Goal: Task Accomplishment & Management: Use online tool/utility

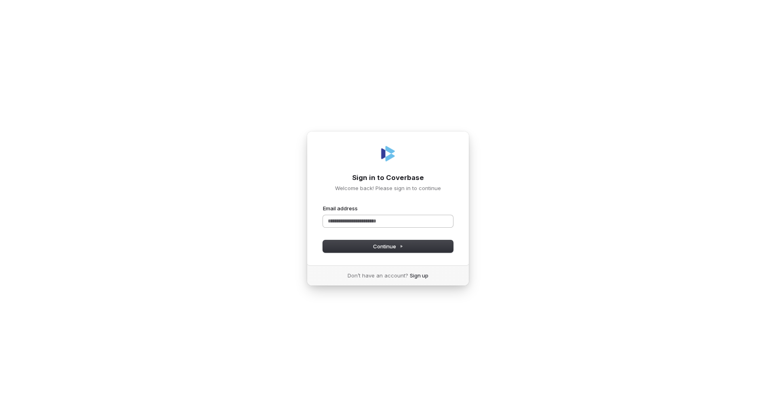
click at [371, 219] on input "Email address" at bounding box center [388, 221] width 130 height 12
click at [323, 205] on button "submit" at bounding box center [323, 205] width 0 height 0
click at [351, 221] on input "**********" at bounding box center [388, 221] width 130 height 12
click at [374, 246] on span "Continue" at bounding box center [388, 246] width 30 height 7
type input "**********"
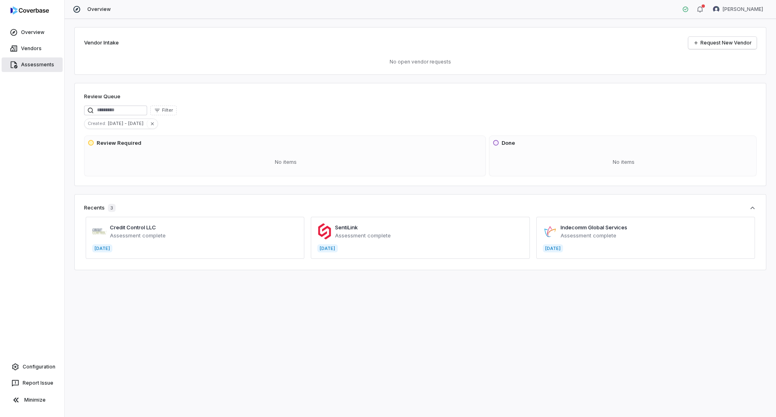
click at [32, 65] on link "Assessments" at bounding box center [32, 64] width 61 height 15
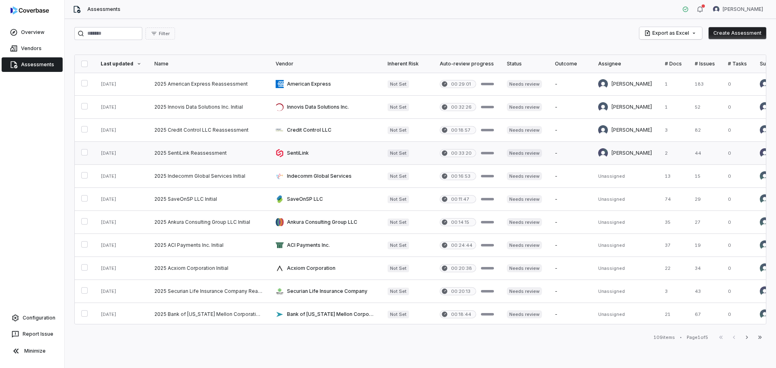
click at [207, 152] on link at bounding box center [208, 153] width 121 height 23
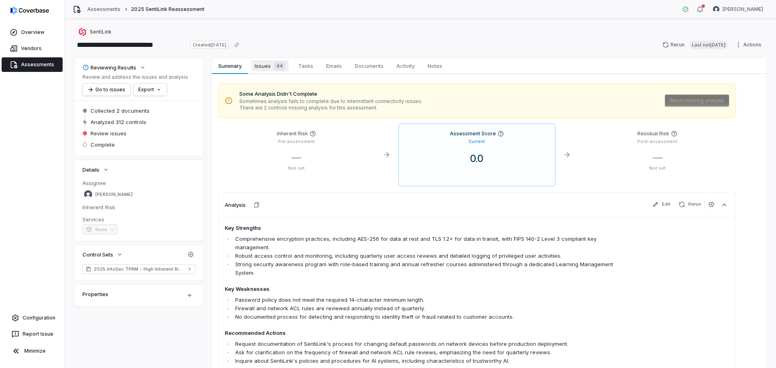
click at [265, 69] on span "Issues 44" at bounding box center [269, 65] width 37 height 11
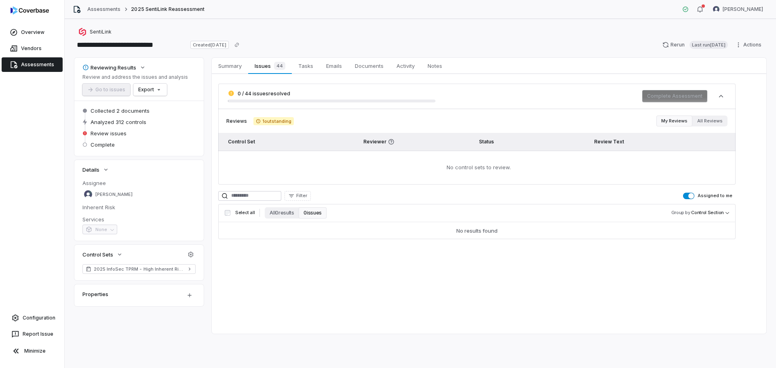
click at [691, 195] on span "button" at bounding box center [691, 196] width 6 height 6
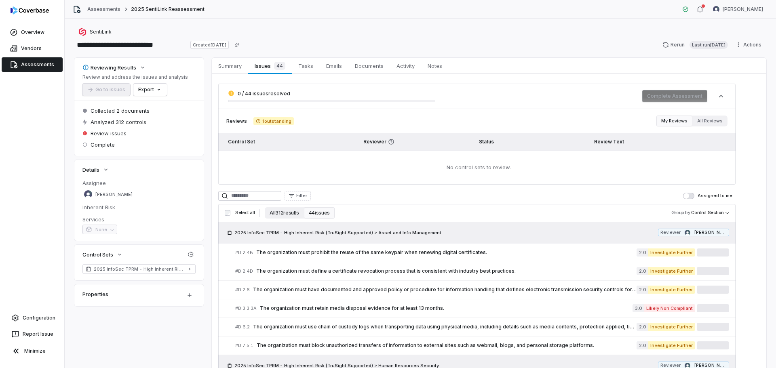
click at [278, 211] on button "All 312 results" at bounding box center [284, 212] width 39 height 11
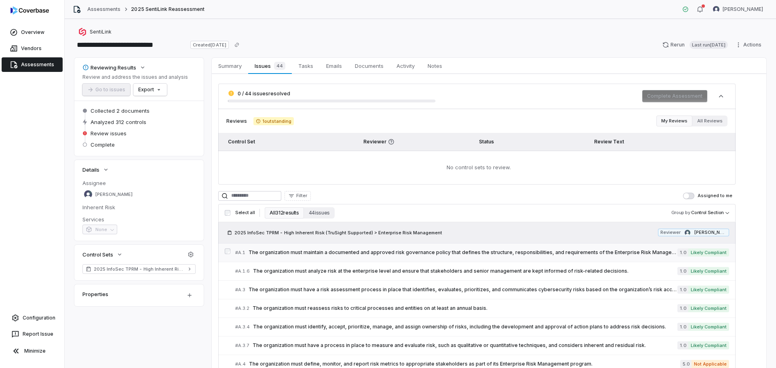
click at [518, 254] on span "The organization must maintain a documented and approved risk governance policy…" at bounding box center [463, 252] width 429 height 6
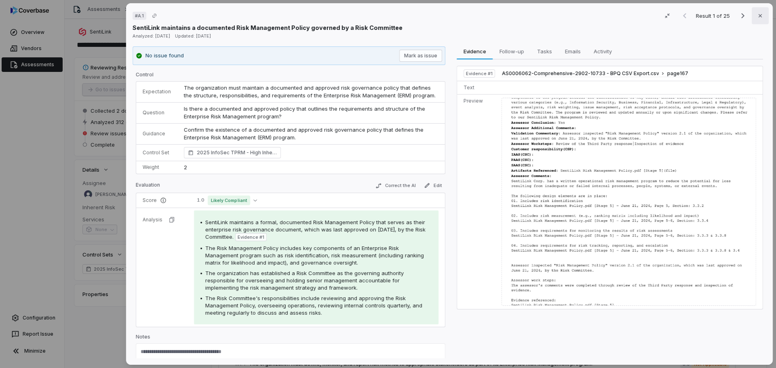
click at [759, 15] on icon "button" at bounding box center [760, 15] width 3 height 3
